Goal: Information Seeking & Learning: Learn about a topic

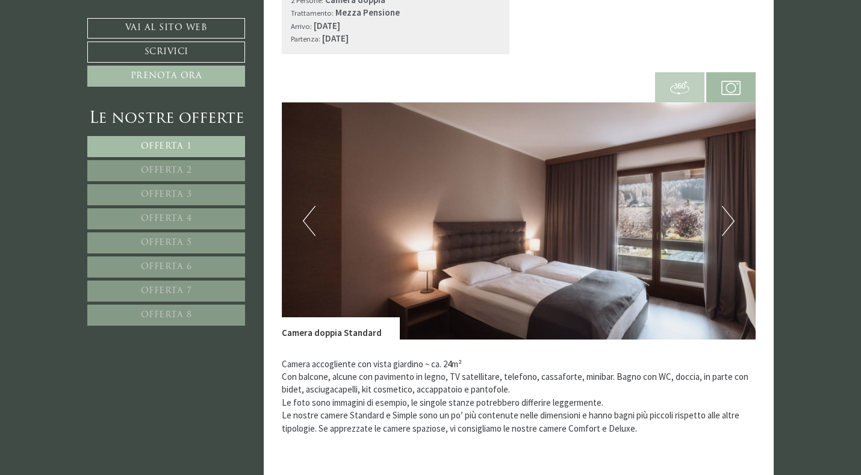
scroll to position [1625, 0]
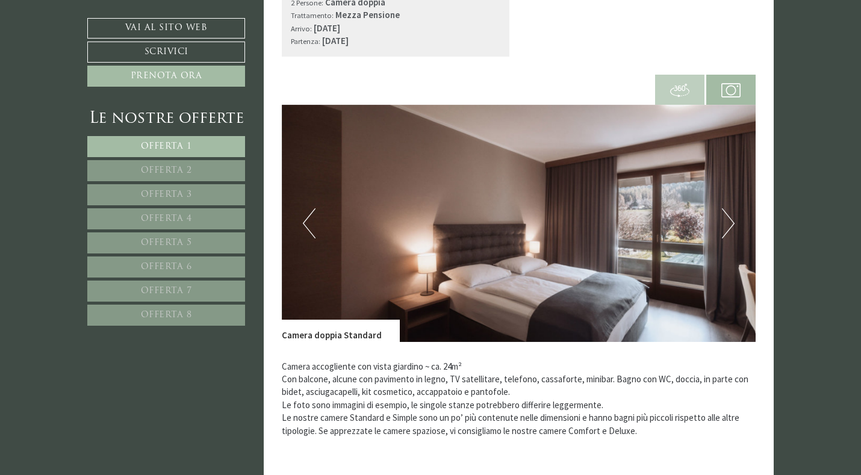
click at [728, 220] on button "Next" at bounding box center [728, 223] width 13 height 30
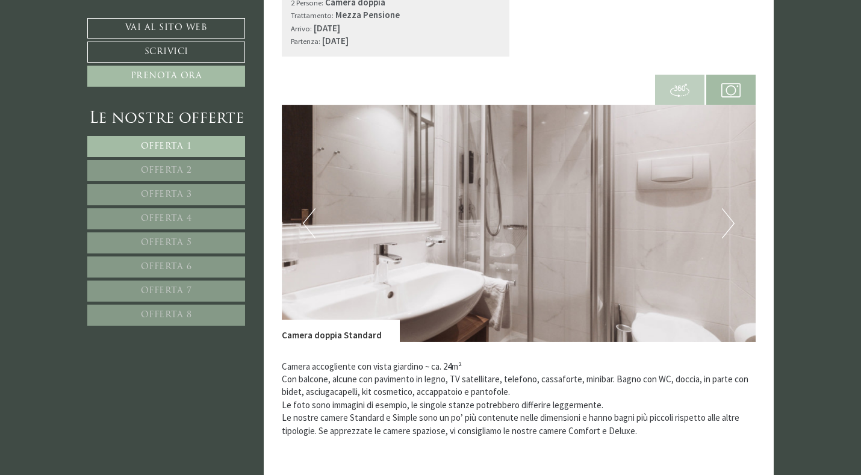
click at [728, 220] on button "Next" at bounding box center [728, 223] width 13 height 30
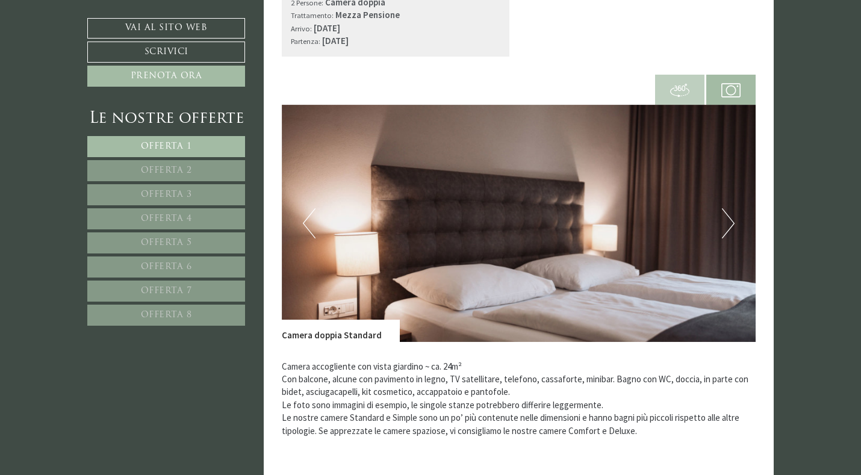
click at [728, 220] on button "Next" at bounding box center [728, 223] width 13 height 30
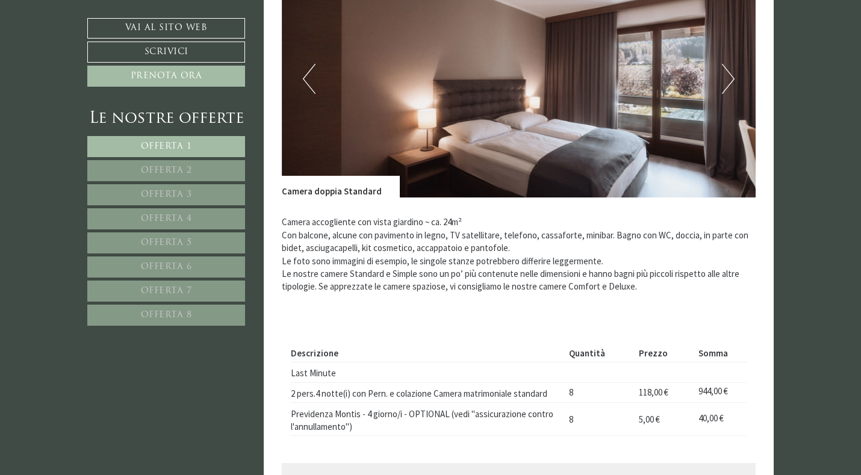
scroll to position [843, 0]
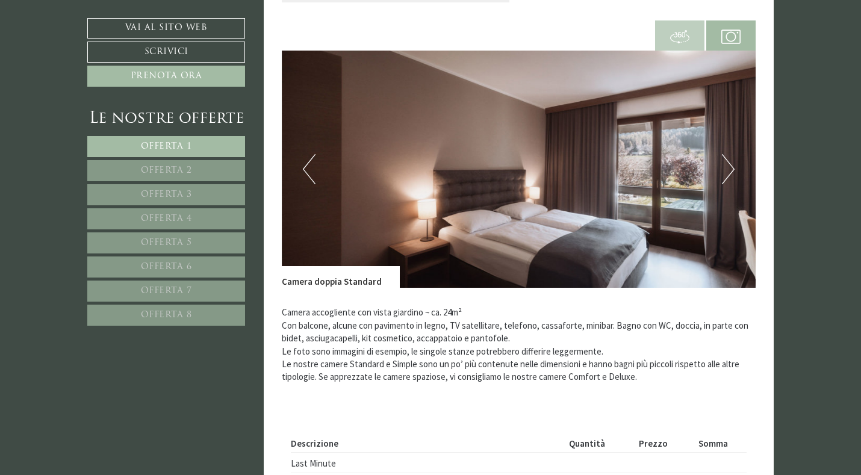
click at [731, 161] on button "Next" at bounding box center [728, 169] width 13 height 30
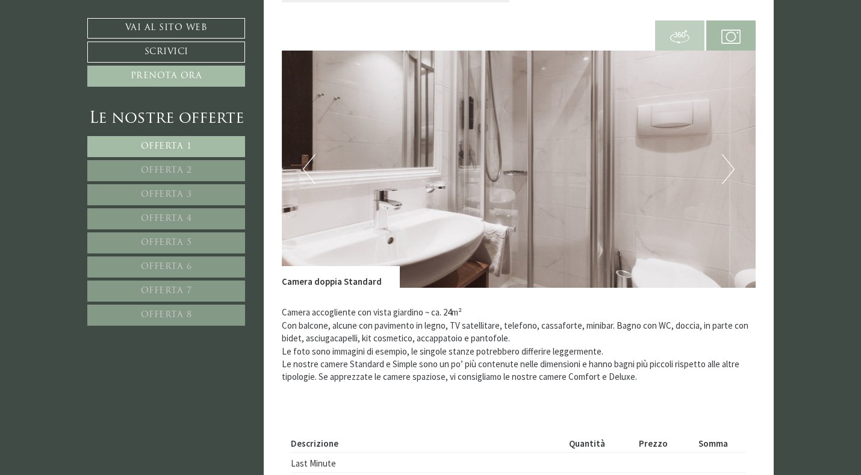
click at [731, 166] on button "Next" at bounding box center [728, 169] width 13 height 30
click at [731, 169] on button "Next" at bounding box center [728, 169] width 13 height 30
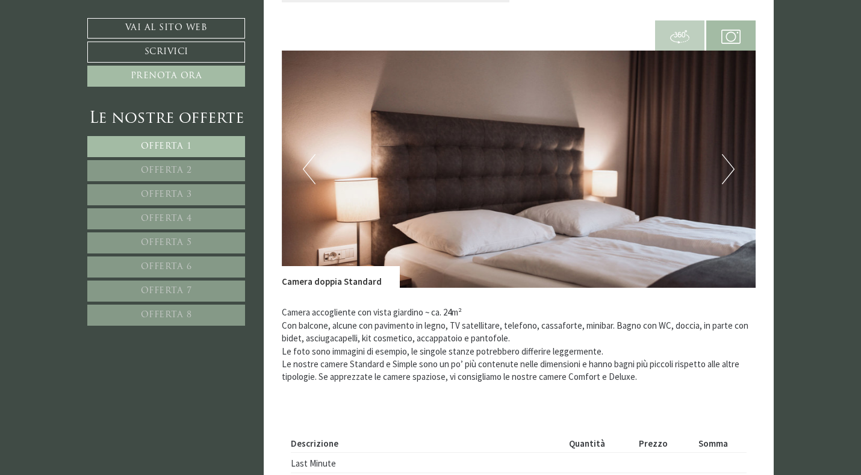
click at [730, 175] on button "Next" at bounding box center [728, 169] width 13 height 30
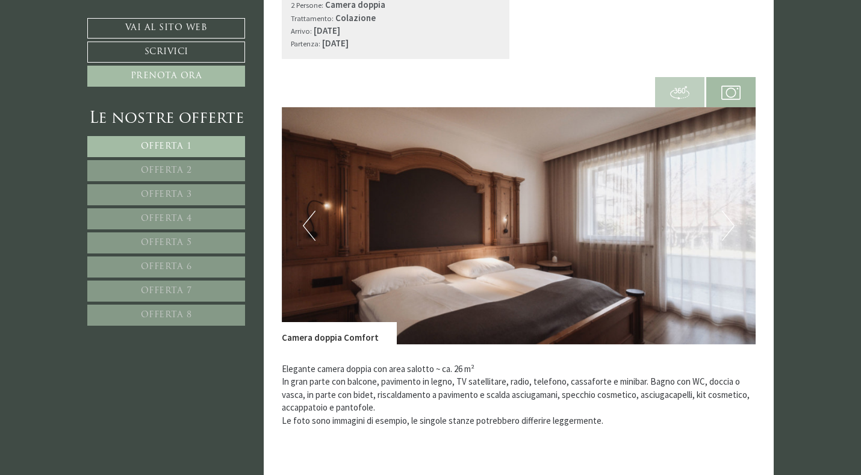
scroll to position [2468, 0]
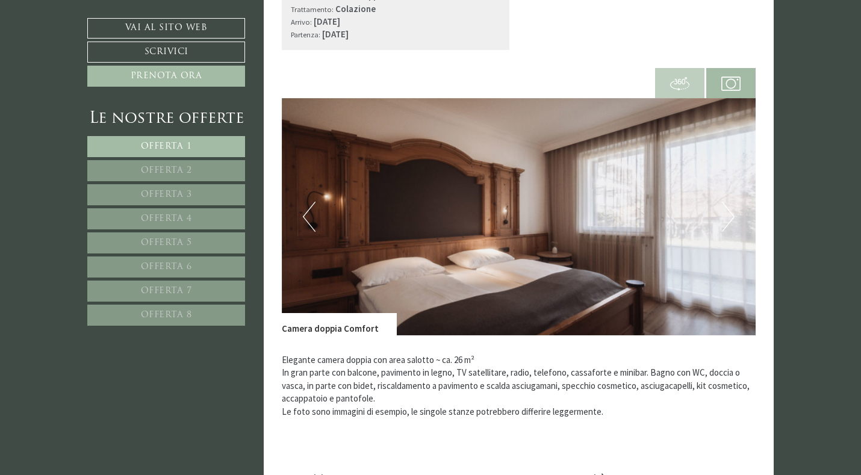
click at [730, 228] on button "Next" at bounding box center [728, 217] width 13 height 30
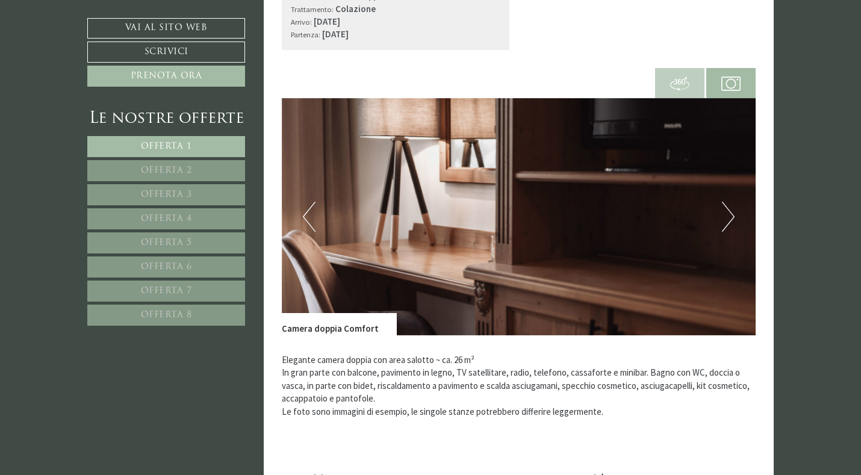
click at [729, 223] on button "Next" at bounding box center [728, 217] width 13 height 30
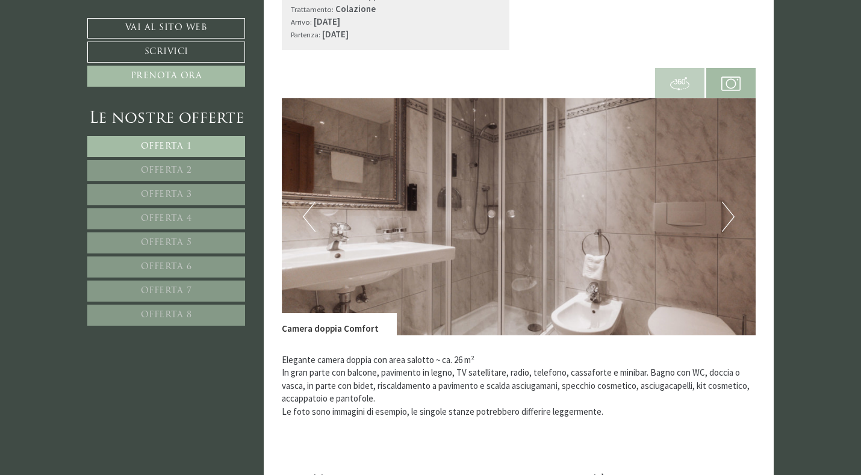
click at [729, 223] on button "Next" at bounding box center [728, 217] width 13 height 30
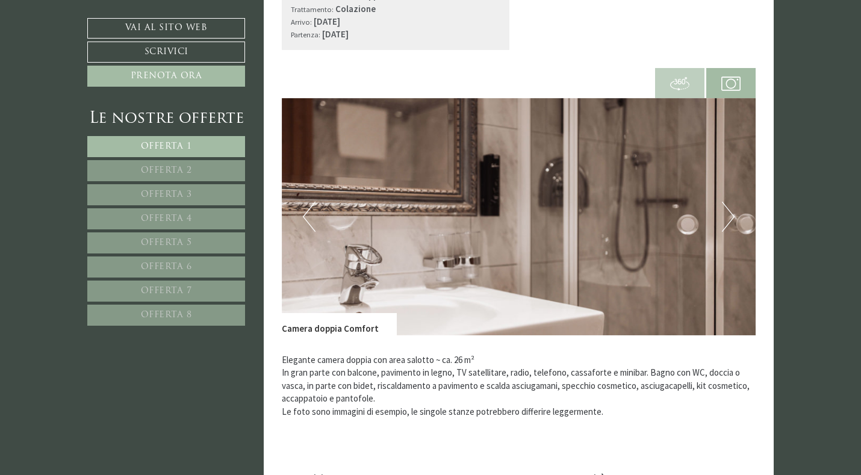
click at [729, 223] on button "Next" at bounding box center [728, 217] width 13 height 30
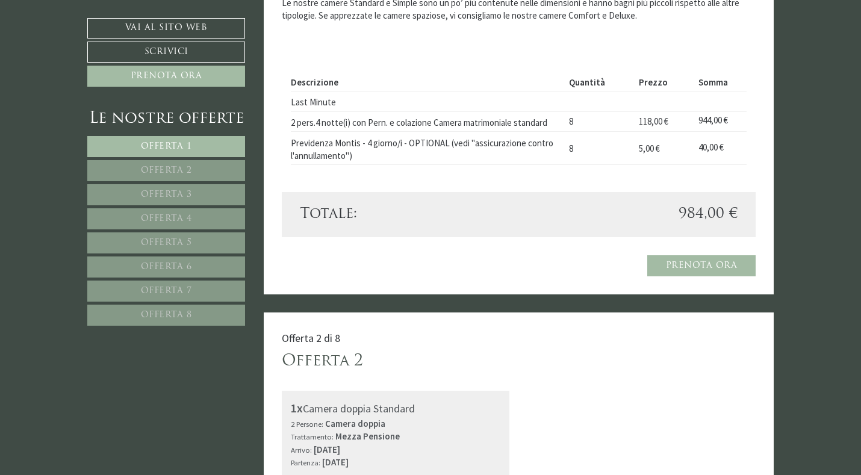
scroll to position [1023, 0]
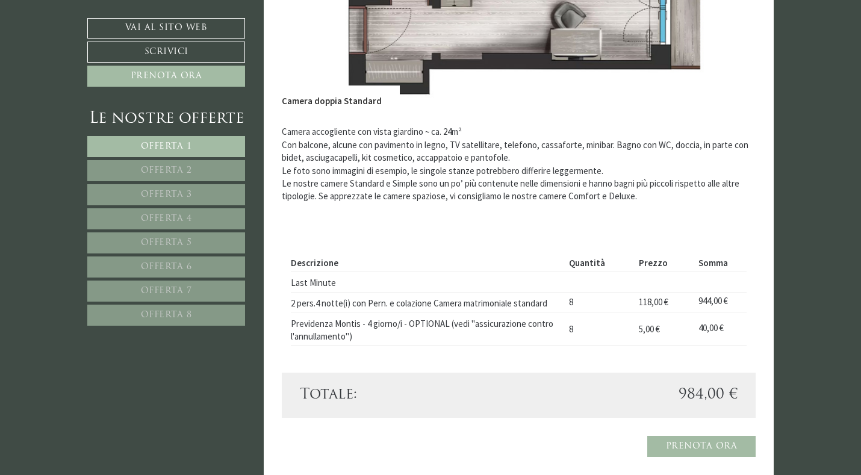
click at [224, 162] on link "Offerta 2" at bounding box center [166, 170] width 158 height 21
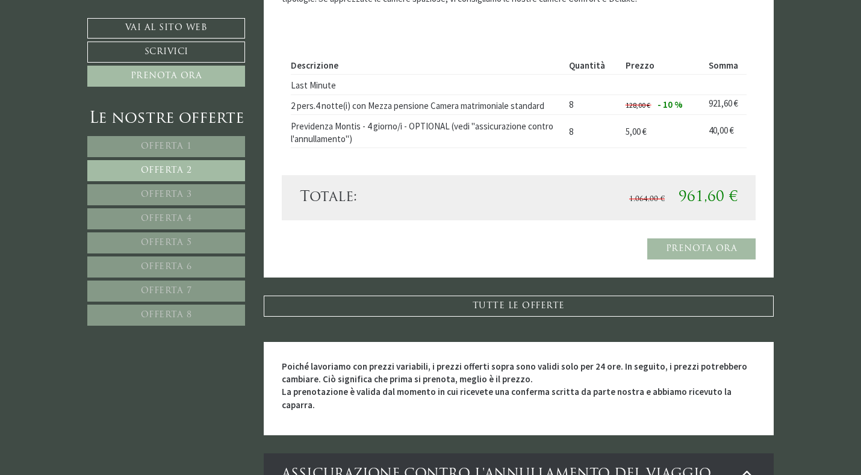
scroll to position [1101, 0]
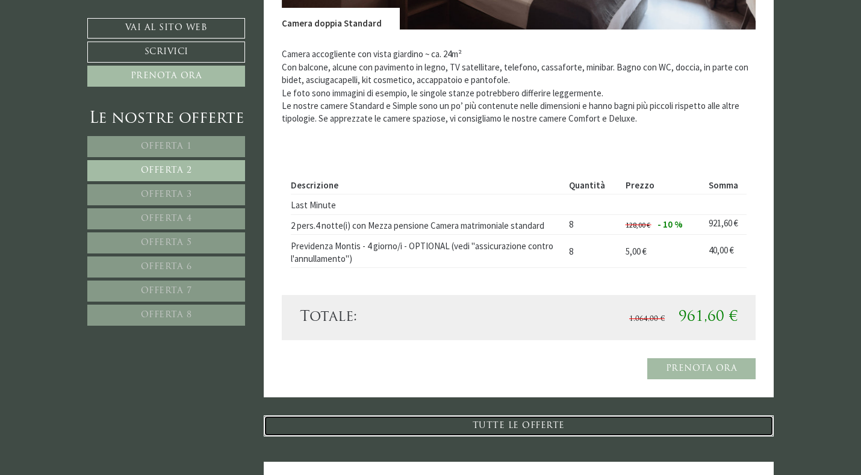
click at [518, 426] on link "TUTTE LE OFFERTE" at bounding box center [519, 425] width 510 height 21
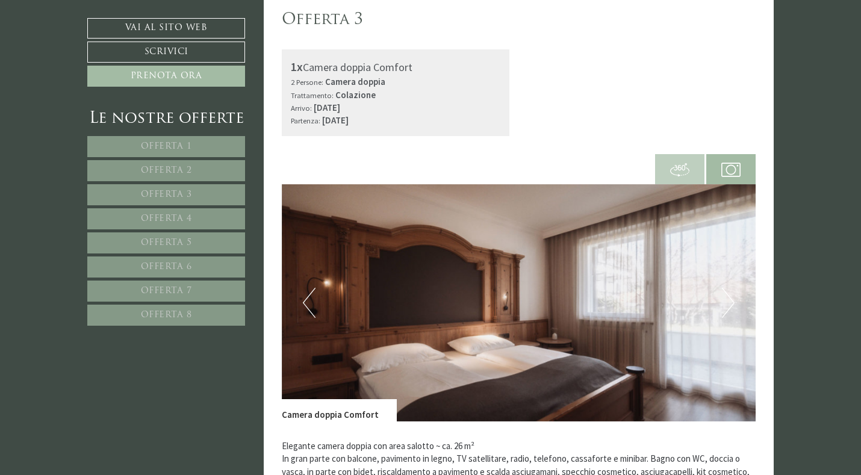
scroll to position [2365, 0]
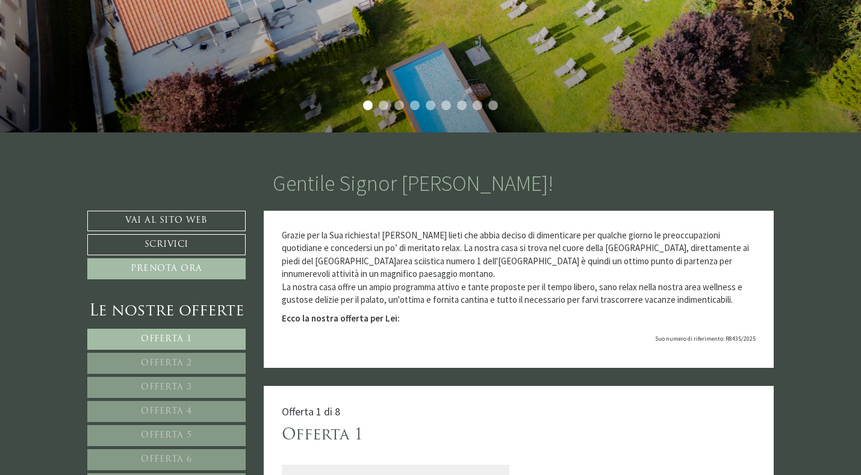
scroll to position [301, 0]
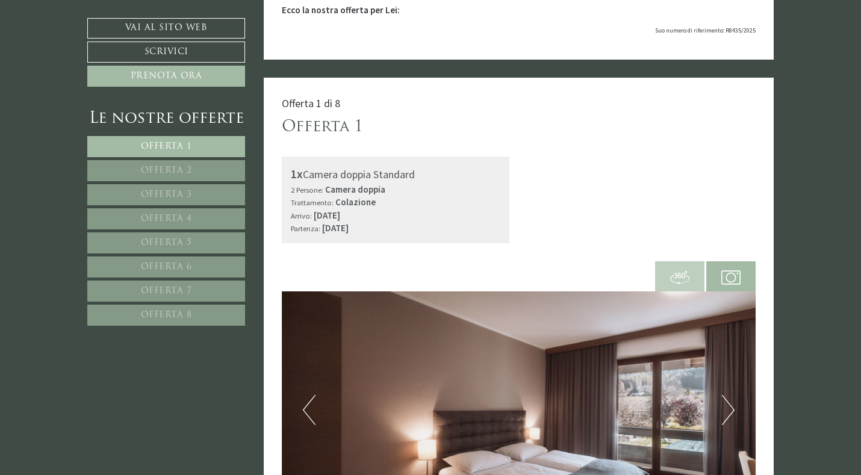
click at [176, 171] on span "Offerta 2" at bounding box center [166, 170] width 51 height 9
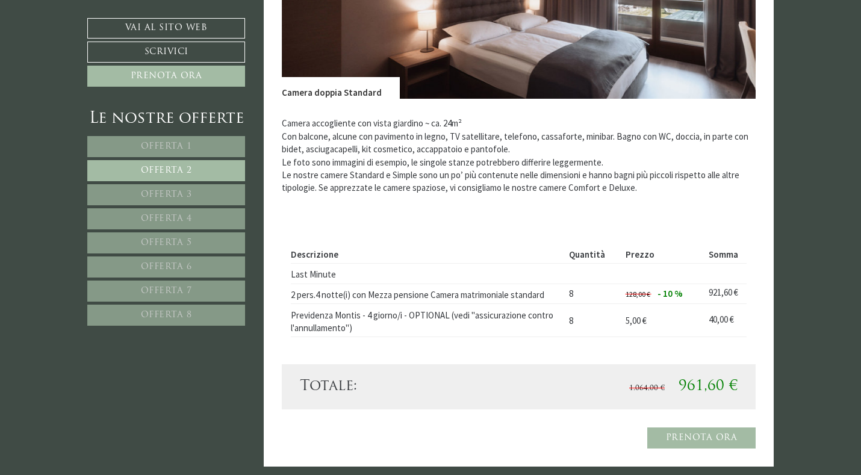
scroll to position [1037, 0]
